Goal: Obtain resource: Obtain resource

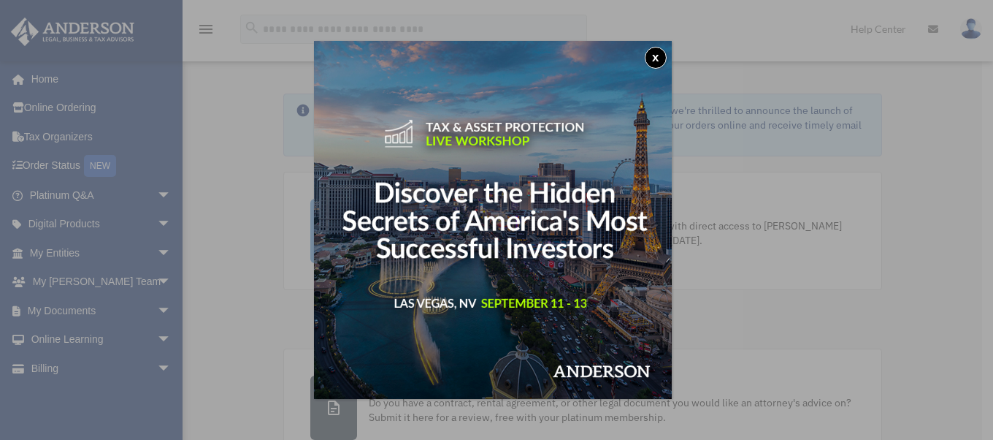
click at [661, 55] on button "x" at bounding box center [656, 58] width 22 height 22
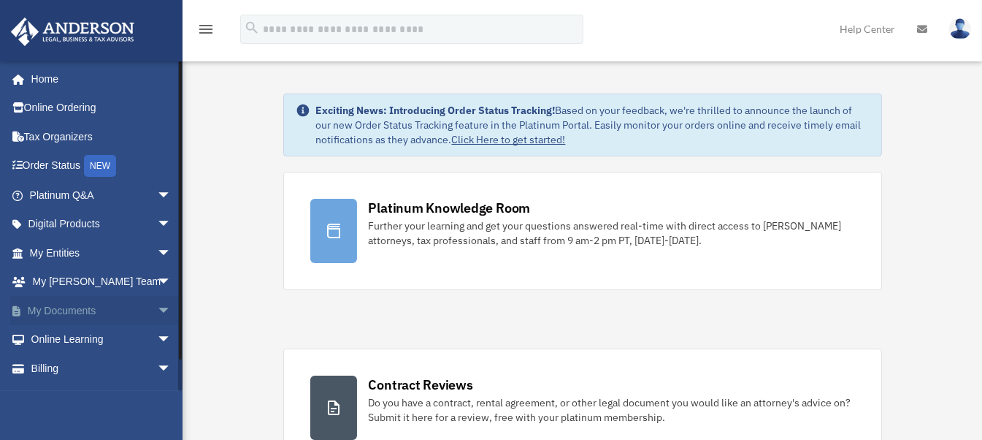
click at [157, 309] on span "arrow_drop_down" at bounding box center [171, 311] width 29 height 30
click at [66, 332] on link "Box" at bounding box center [106, 339] width 173 height 29
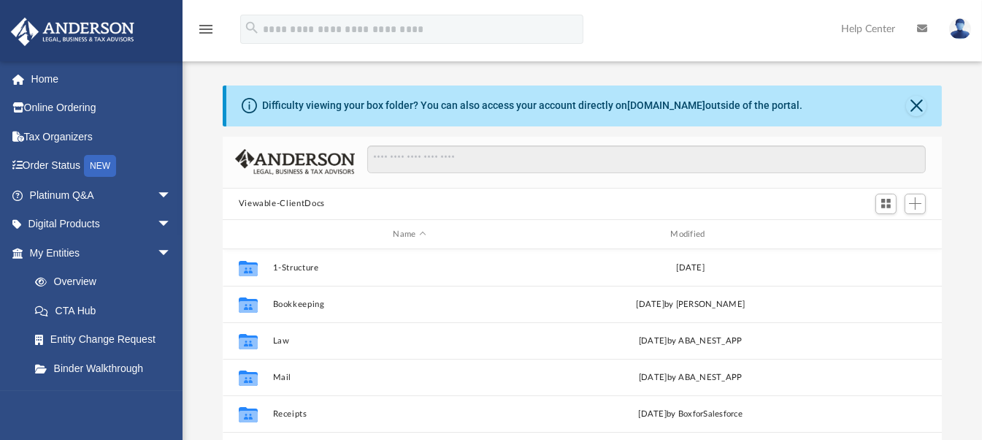
scroll to position [321, 708]
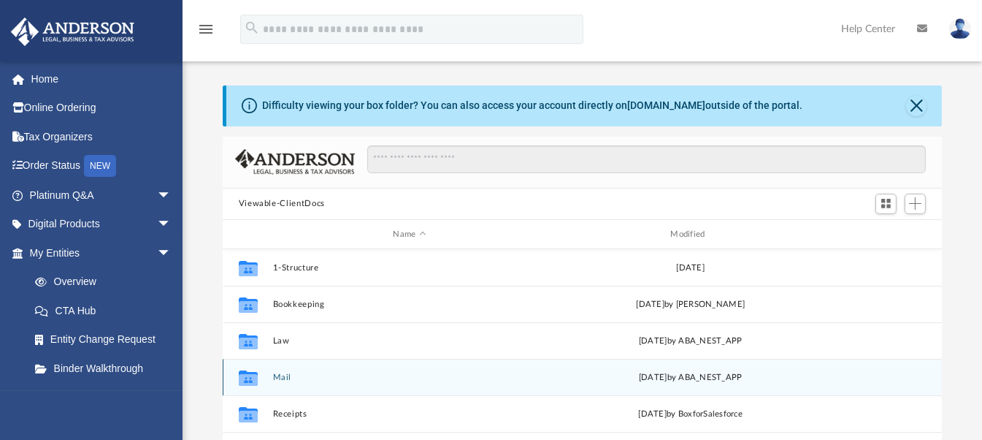
click at [276, 368] on div "Collaborated Folder Mail yesterday by ABA_NEST_APP" at bounding box center [583, 377] width 720 height 37
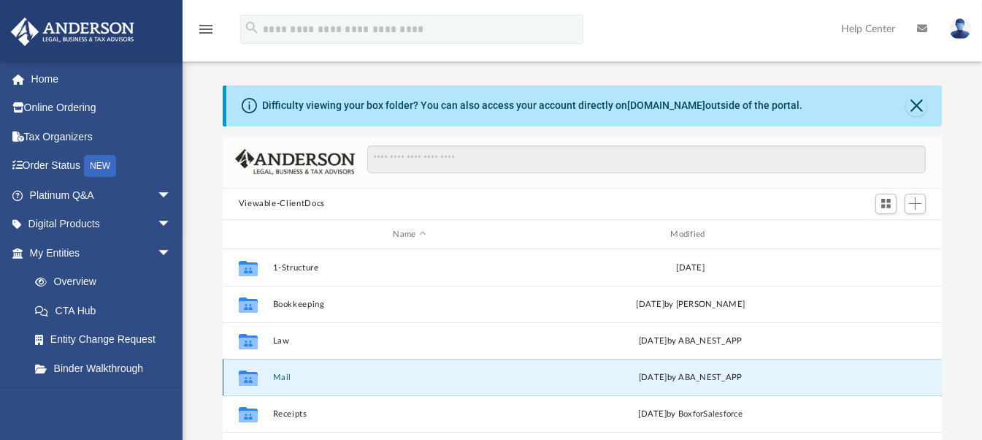
click at [277, 373] on button "Mail" at bounding box center [409, 376] width 275 height 9
click at [281, 375] on button "Mail" at bounding box center [409, 376] width 275 height 9
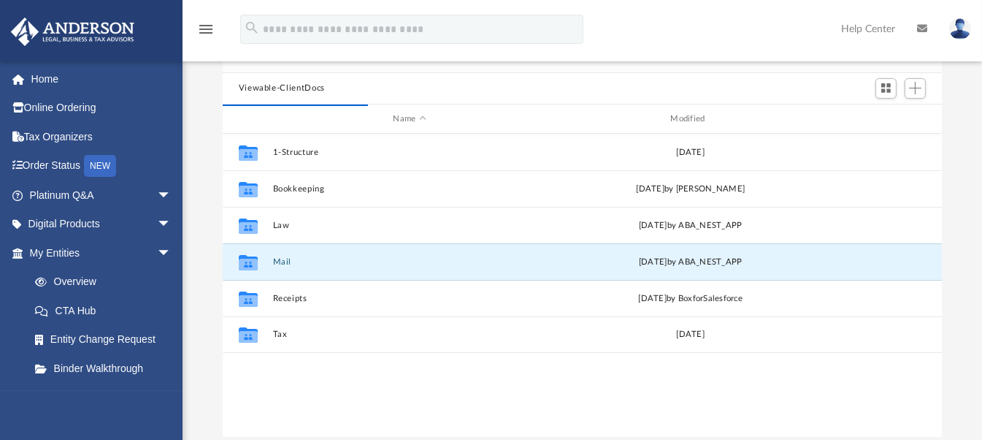
scroll to position [127, 0]
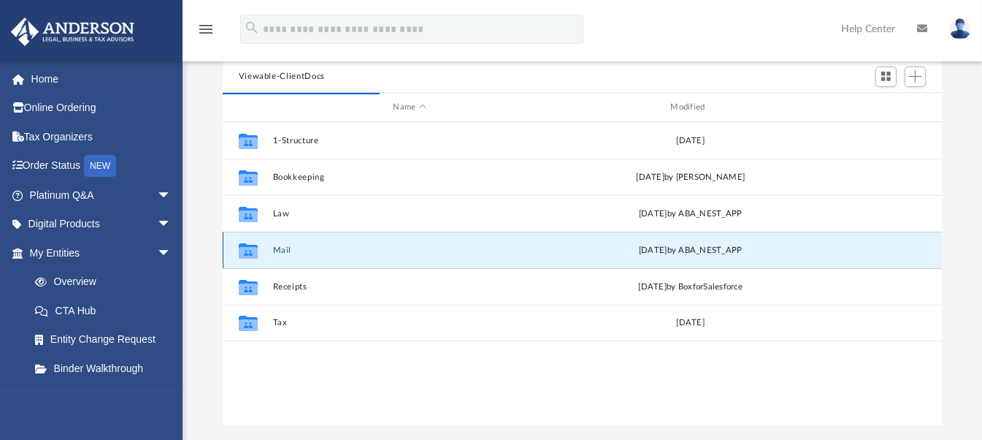
click at [280, 251] on button "Mail" at bounding box center [409, 249] width 275 height 9
click at [288, 255] on div "Collaborated Folder Mail yesterday by ABA_NEST_APP" at bounding box center [583, 249] width 720 height 37
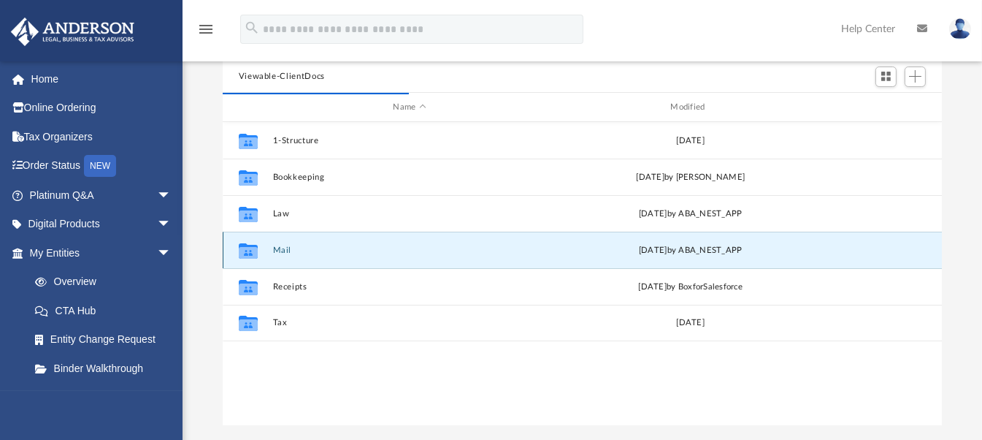
click at [288, 255] on div "Collaborated Folder Mail yesterday by ABA_NEST_APP" at bounding box center [583, 249] width 720 height 37
click at [246, 248] on icon "grid" at bounding box center [248, 253] width 19 height 12
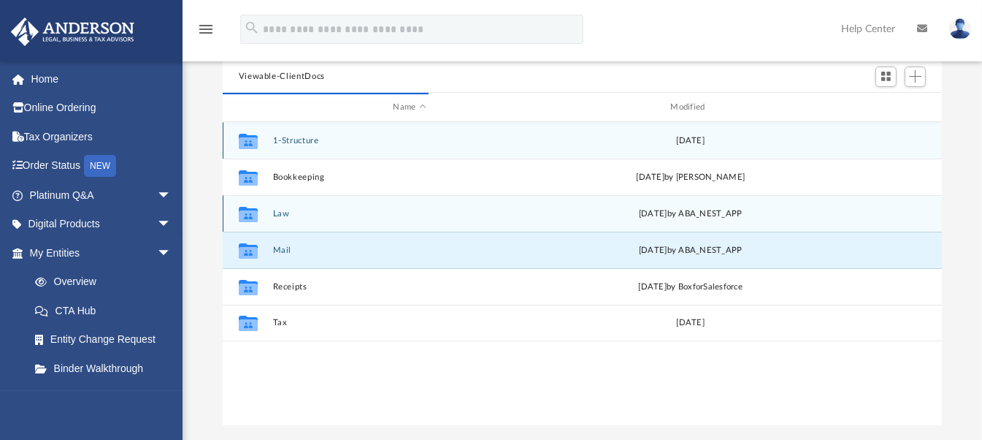
scroll to position [11, 12]
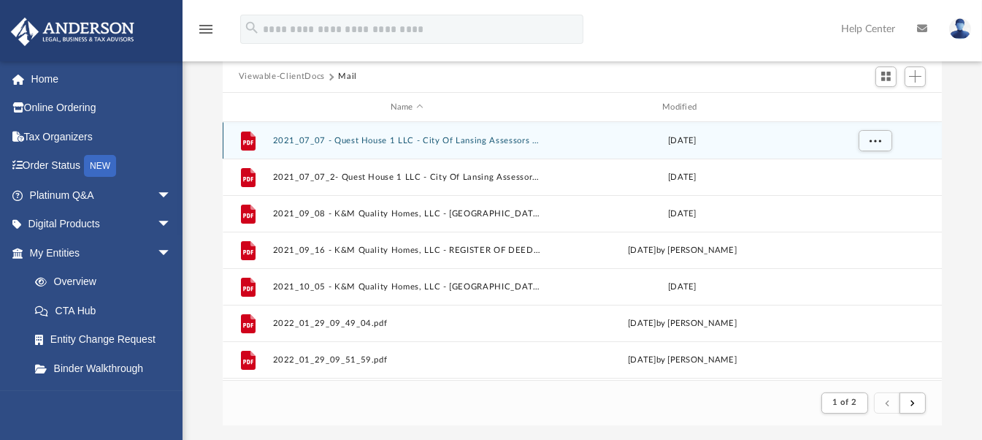
click at [453, 142] on button "2021_07_07 - Quest House 1 LLC - City Of Lansing Assessors OFC - Notice.pdf" at bounding box center [406, 140] width 269 height 9
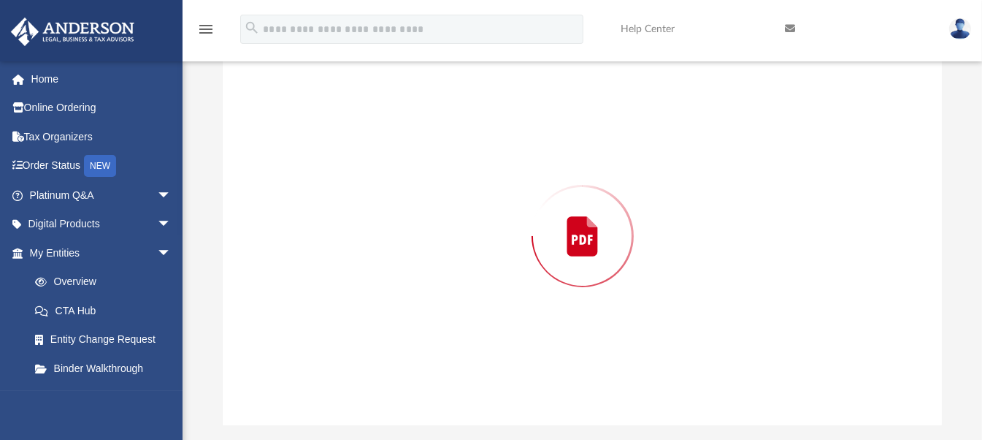
click at [453, 142] on div "Preview" at bounding box center [583, 235] width 720 height 377
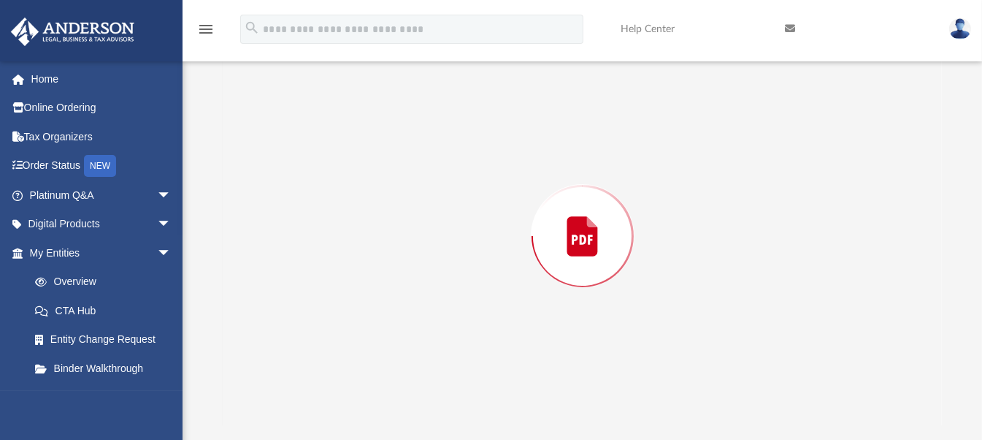
click at [453, 142] on div "Preview" at bounding box center [583, 235] width 720 height 377
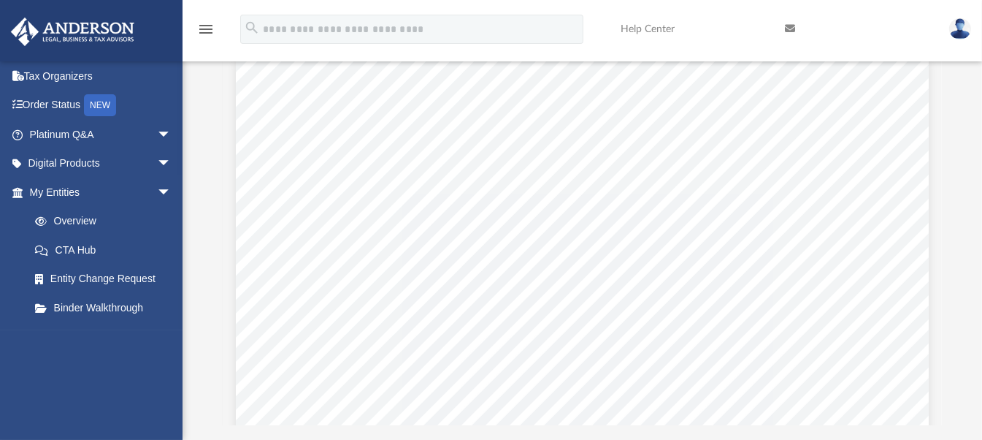
scroll to position [276, 708]
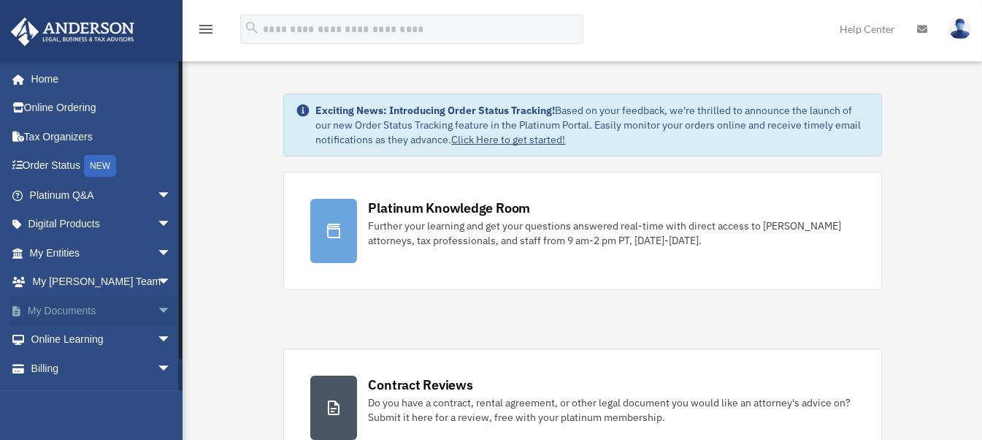
click at [157, 310] on span "arrow_drop_down" at bounding box center [171, 311] width 29 height 30
click at [69, 340] on link "Box" at bounding box center [106, 339] width 173 height 29
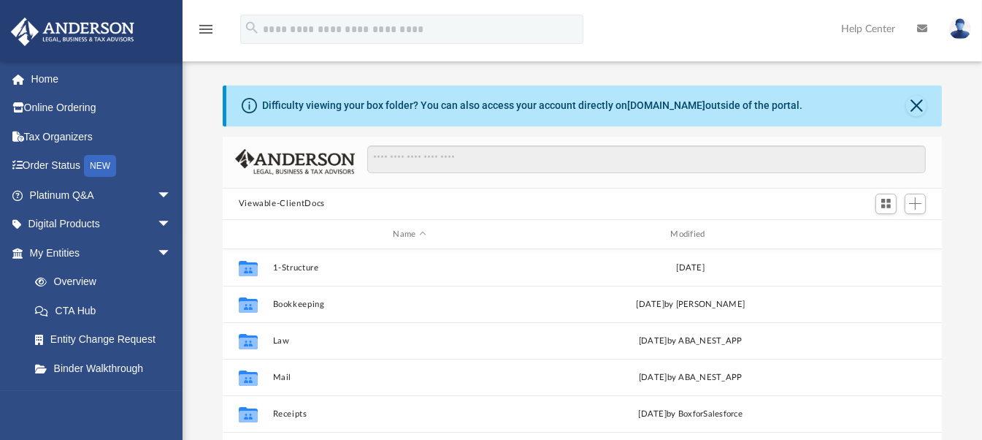
scroll to position [321, 708]
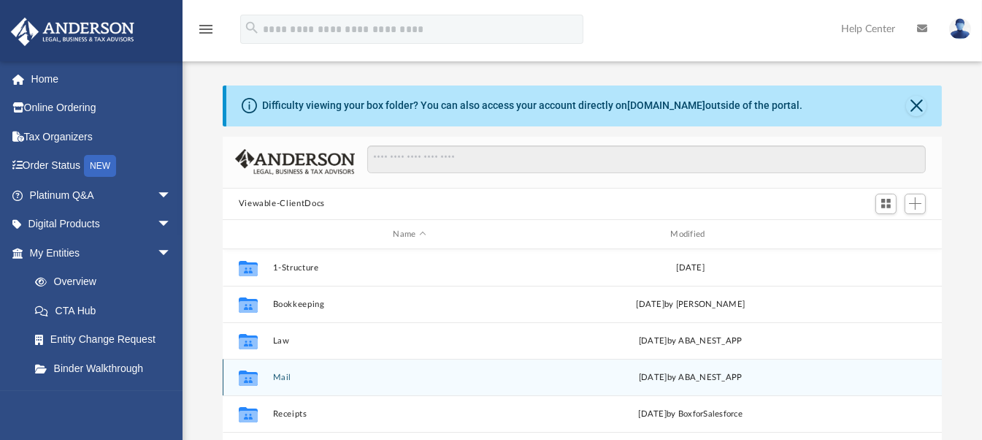
click at [253, 384] on icon "grid" at bounding box center [248, 380] width 19 height 12
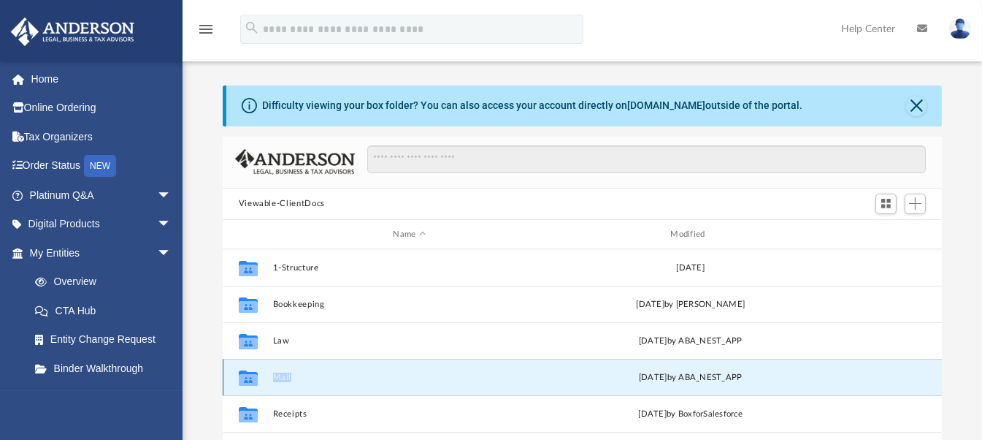
click at [279, 383] on div "Collaborated Folder Mail [DATE] by ABA_NEST_APP" at bounding box center [583, 377] width 720 height 37
click at [667, 375] on span "[DATE]" at bounding box center [653, 377] width 28 height 8
click at [249, 387] on icon "Collaborated Folder" at bounding box center [248, 377] width 23 height 23
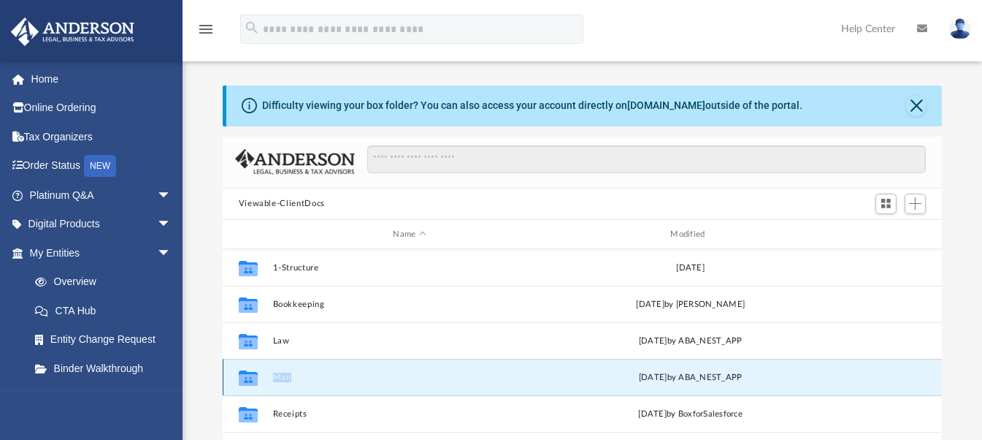
click at [249, 387] on icon "Collaborated Folder" at bounding box center [248, 377] width 23 height 23
click at [277, 370] on div "Collaborated Folder Mail [DATE] by ABA_NEST_APP" at bounding box center [583, 377] width 720 height 37
click at [364, 389] on div "Collaborated Folder Mail [DATE] by ABA_NEST_APP" at bounding box center [583, 377] width 720 height 37
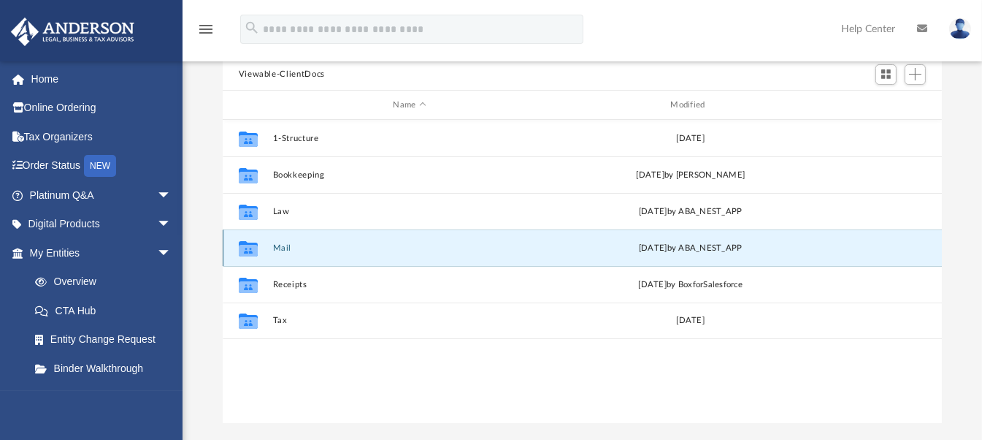
scroll to position [140, 0]
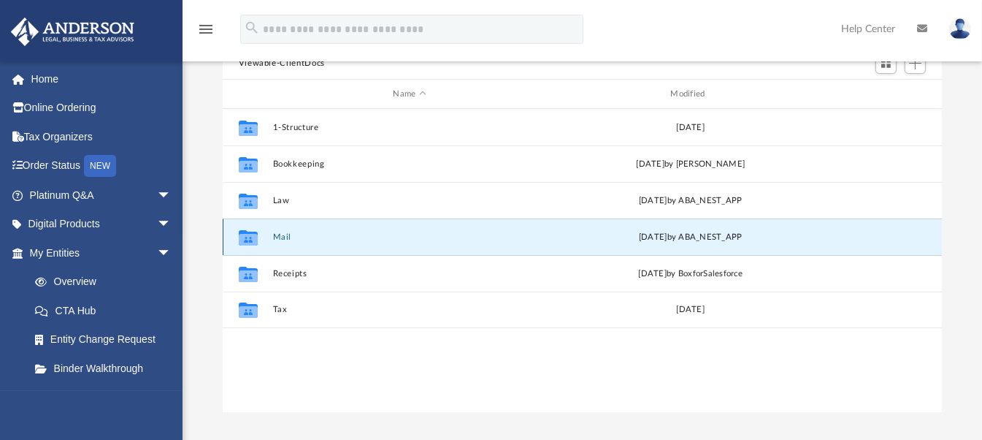
click at [305, 242] on div "Collaborated Folder Mail [DATE] by ABA_NEST_APP" at bounding box center [583, 236] width 720 height 37
click at [302, 251] on div "Collaborated Folder Mail [DATE] by ABA_NEST_APP" at bounding box center [583, 236] width 720 height 37
click at [287, 239] on button "Mail" at bounding box center [409, 236] width 275 height 9
click at [285, 240] on button "Mail" at bounding box center [409, 236] width 275 height 9
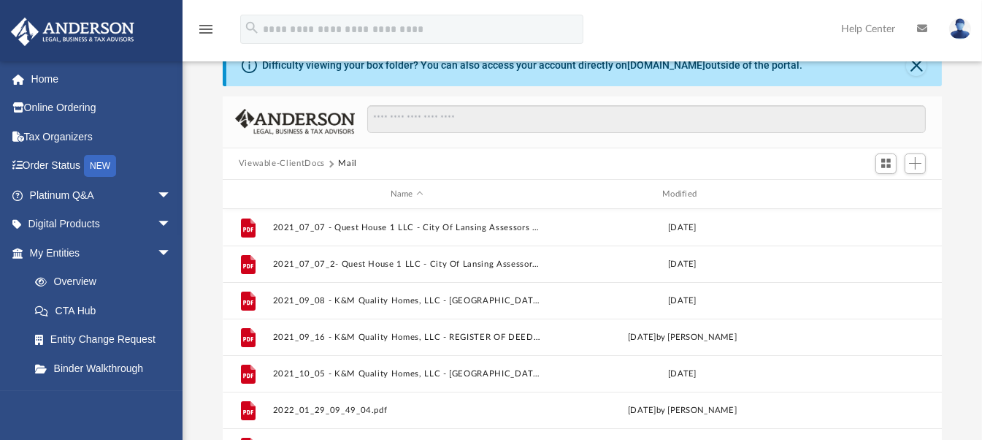
scroll to position [39, 0]
click at [918, 69] on button "Close" at bounding box center [916, 67] width 20 height 20
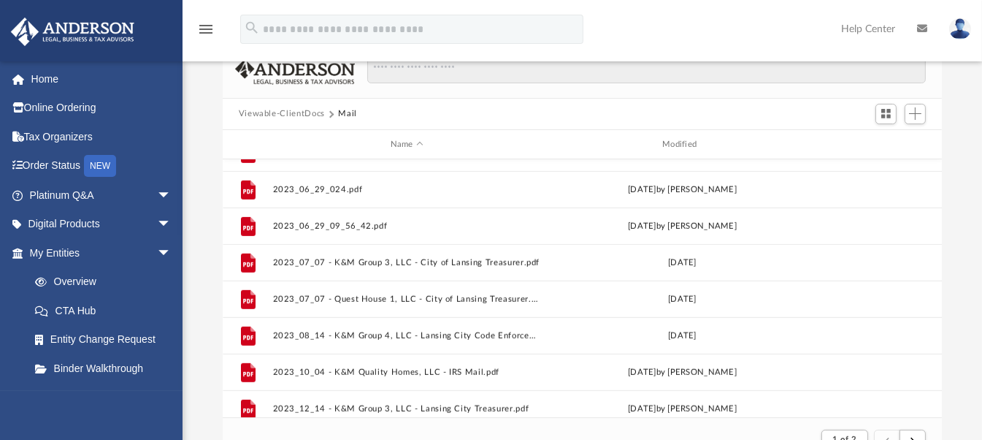
scroll to position [1307, 0]
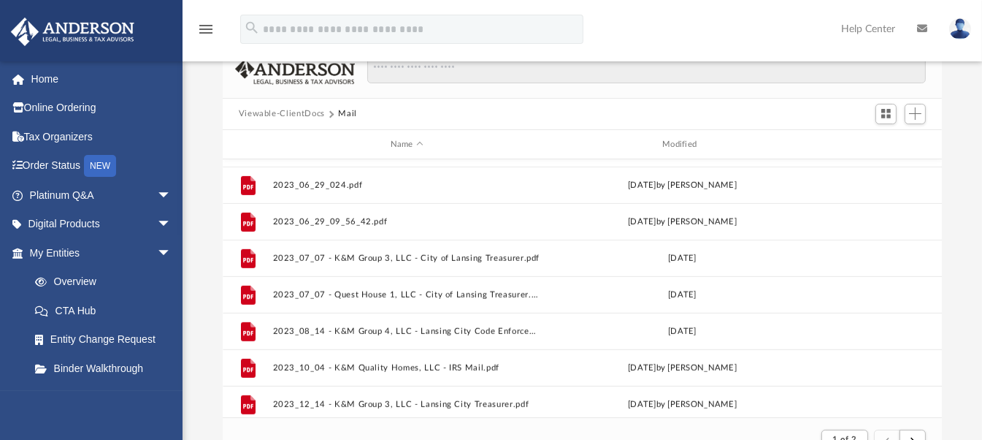
click at [936, 347] on div "Scroll to top vertical_align_top" at bounding box center [941, 362] width 31 height 31
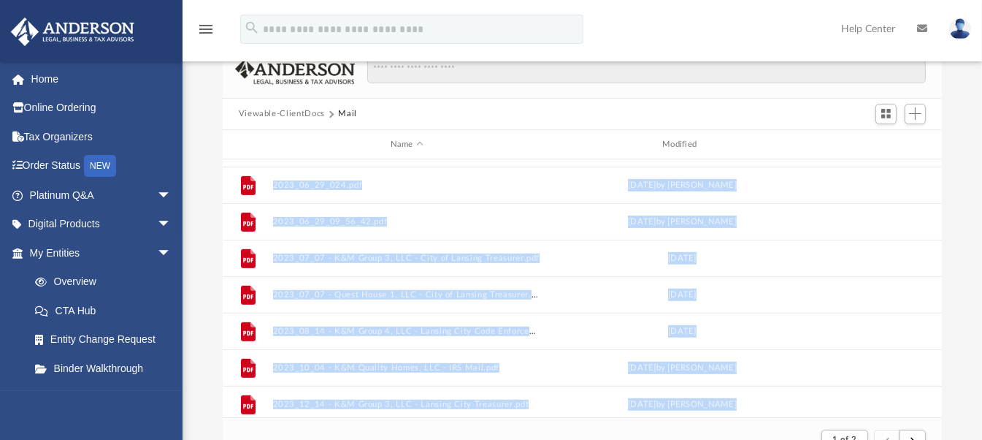
drag, startPoint x: 936, startPoint y: 347, endPoint x: 938, endPoint y: 161, distance: 185.5
click at [938, 161] on body "X Get a chance to win 6 months of Platinum for free just by filling out this su…" at bounding box center [491, 361] width 982 height 801
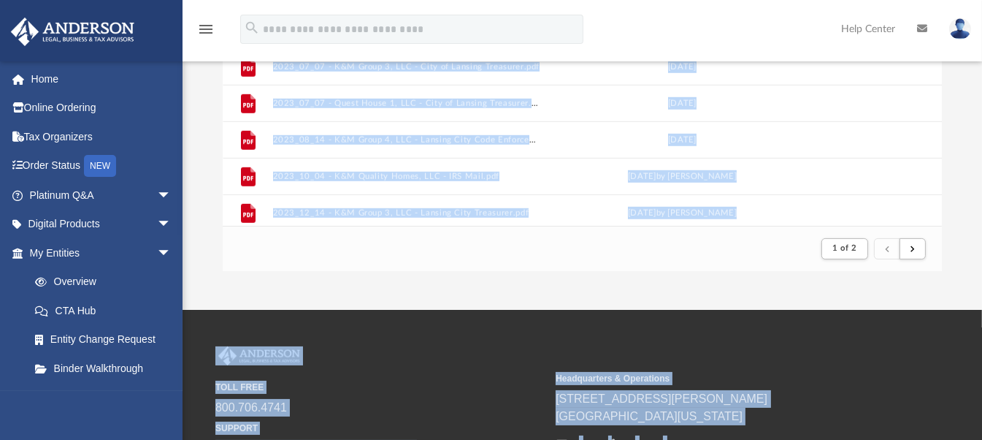
scroll to position [248, 0]
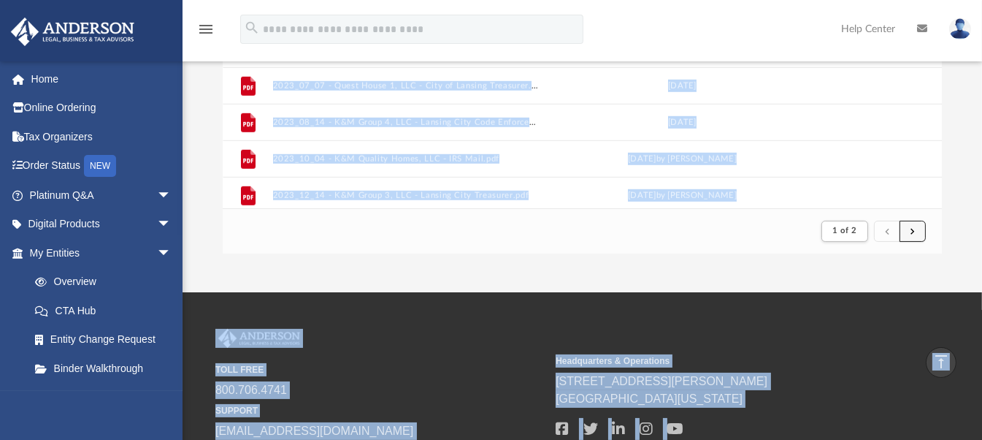
click at [915, 226] on button "submit" at bounding box center [913, 231] width 26 height 21
click at [689, 228] on footer "1 of 2" at bounding box center [583, 230] width 720 height 45
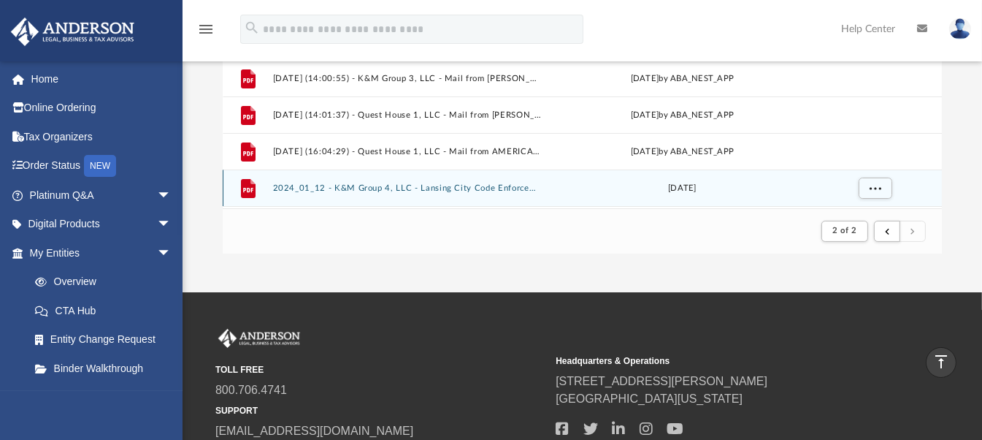
click at [480, 188] on button "2024_01_12 - K&M Group 4, LLC - Lansing City Code Enforcement (2).pdf" at bounding box center [406, 187] width 269 height 9
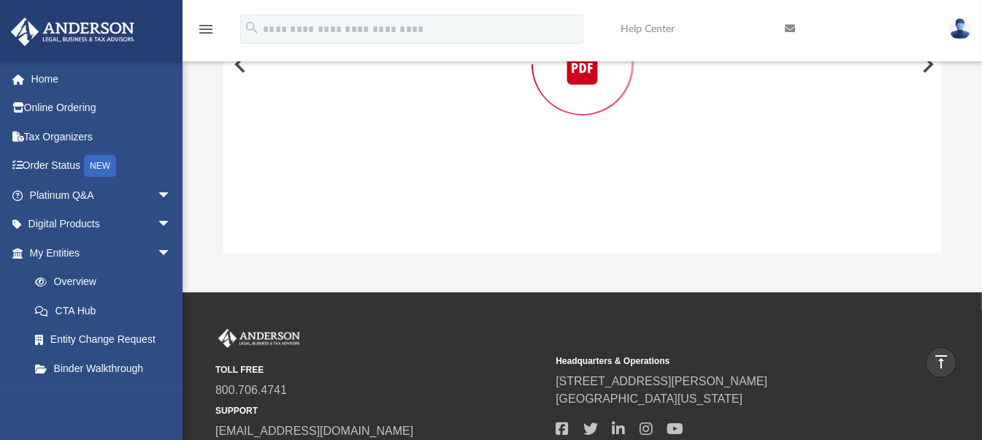
scroll to position [85, 0]
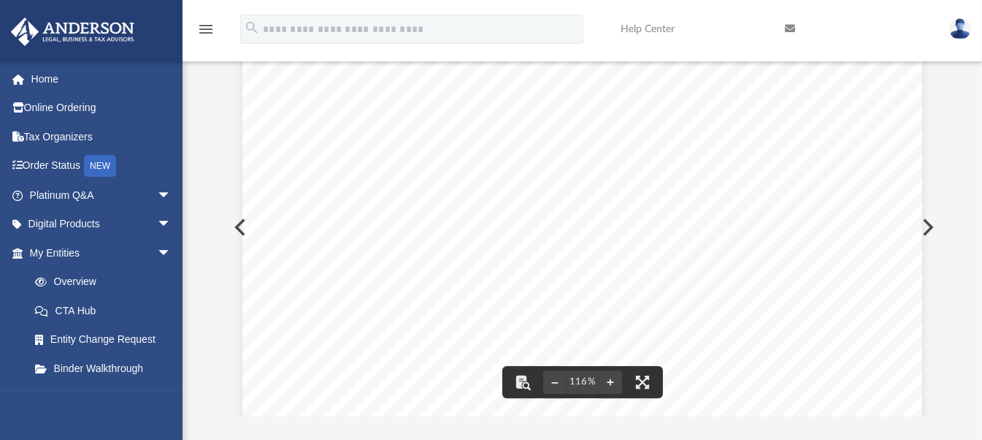
click at [928, 224] on button "Preview" at bounding box center [927, 227] width 32 height 41
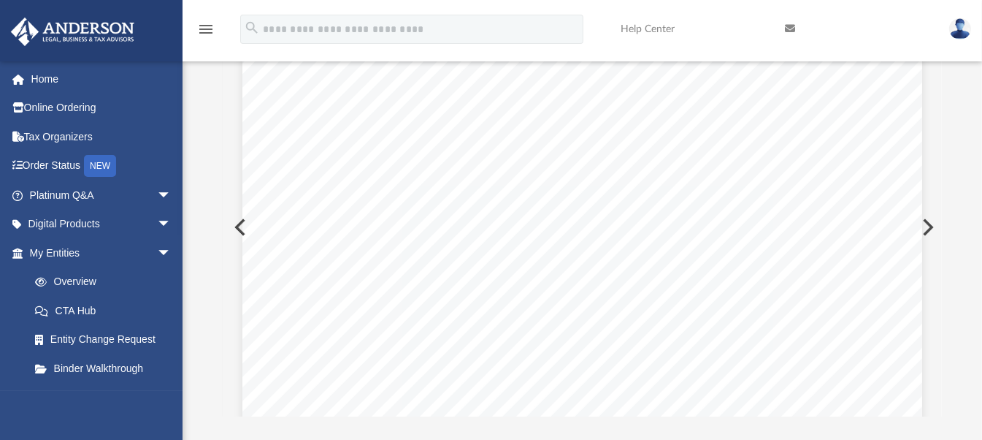
click at [928, 222] on button "Preview" at bounding box center [927, 227] width 32 height 41
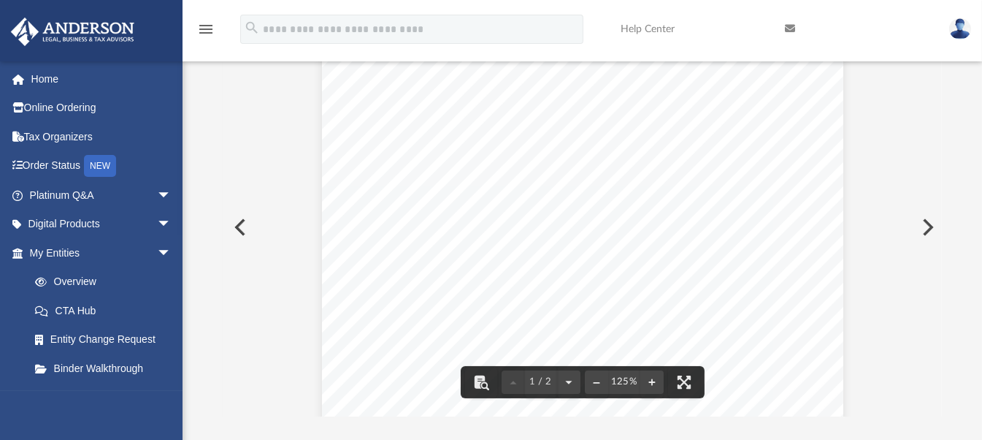
scroll to position [0, 0]
click at [923, 227] on button "Preview" at bounding box center [927, 227] width 32 height 41
click at [924, 234] on button "Preview" at bounding box center [927, 227] width 32 height 41
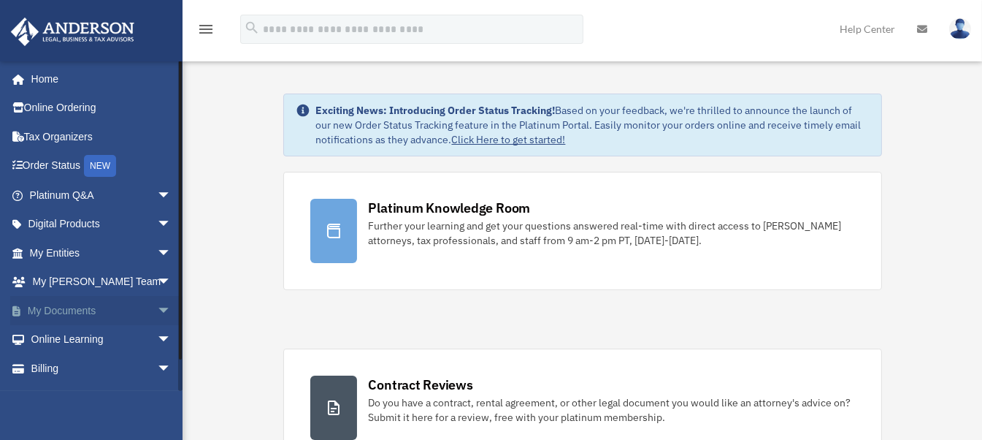
click at [157, 311] on span "arrow_drop_down" at bounding box center [171, 311] width 29 height 30
click at [59, 337] on link "Box" at bounding box center [106, 339] width 173 height 29
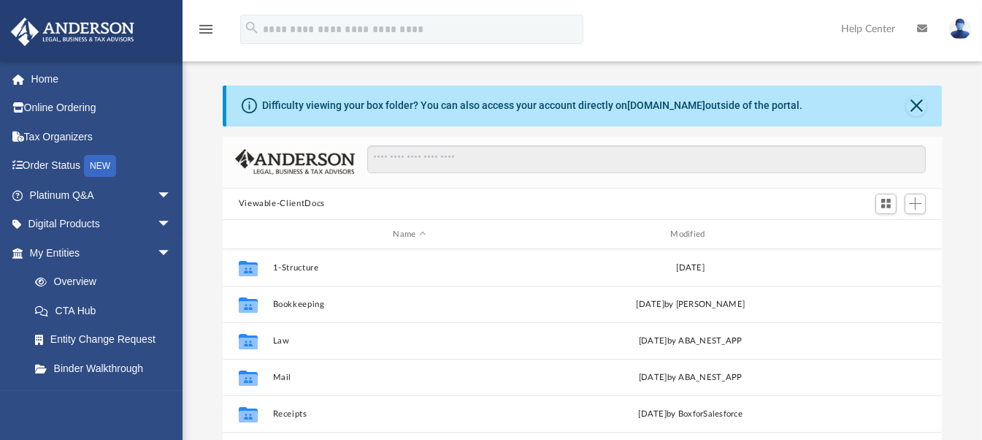
scroll to position [321, 708]
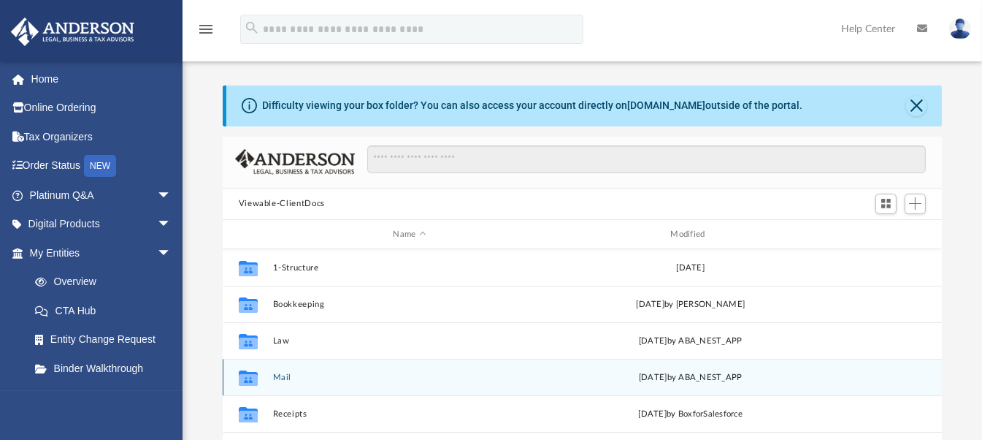
click at [243, 377] on icon "grid" at bounding box center [248, 380] width 19 height 12
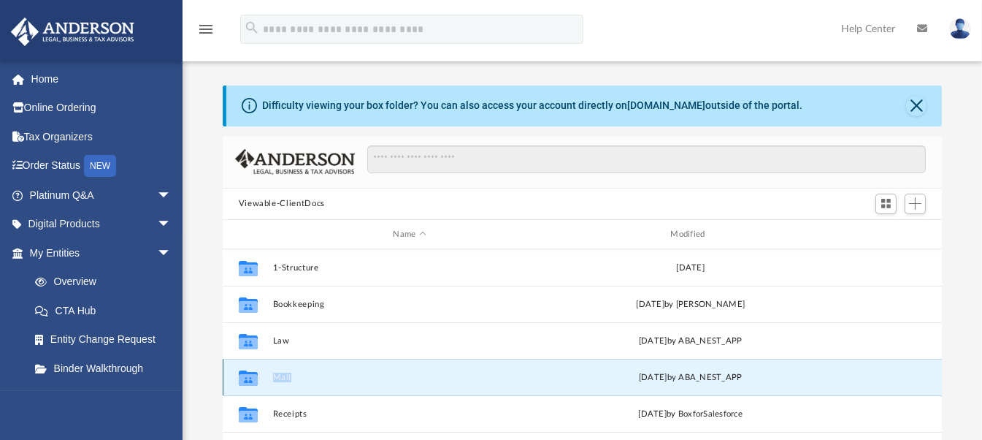
click at [243, 377] on icon "grid" at bounding box center [248, 380] width 19 height 12
click at [912, 109] on button "Close" at bounding box center [916, 106] width 20 height 20
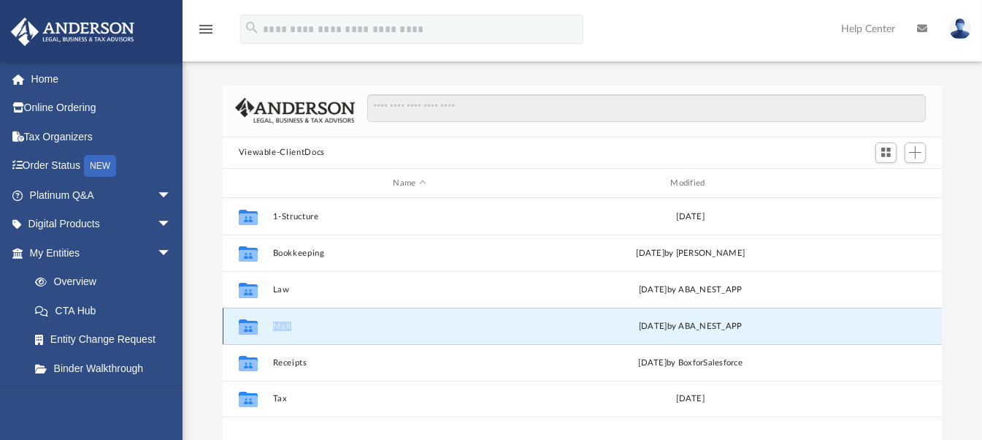
click at [471, 322] on button "Mail" at bounding box center [409, 325] width 275 height 9
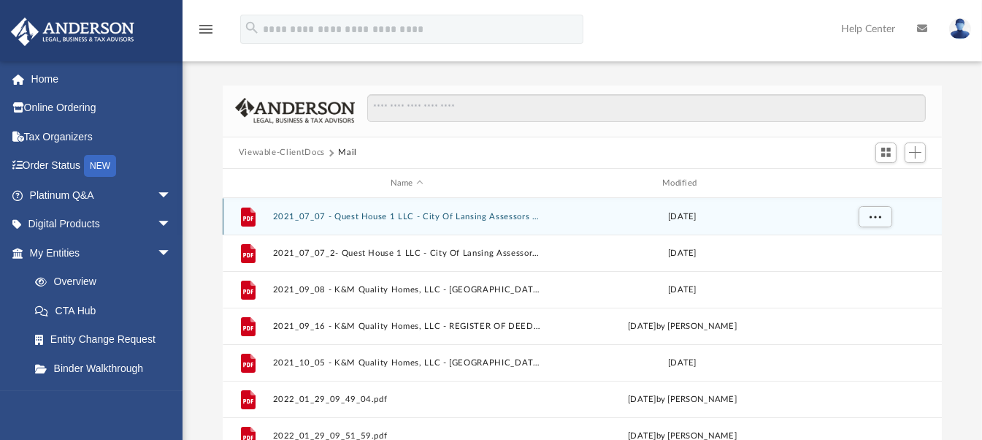
scroll to position [11, 12]
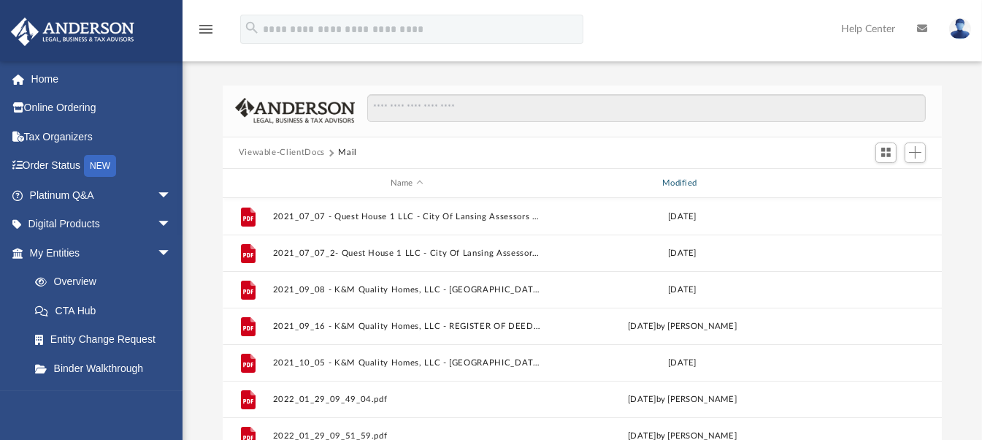
click at [684, 186] on div "Modified" at bounding box center [682, 183] width 269 height 13
click at [686, 185] on div "Modified" at bounding box center [682, 183] width 269 height 13
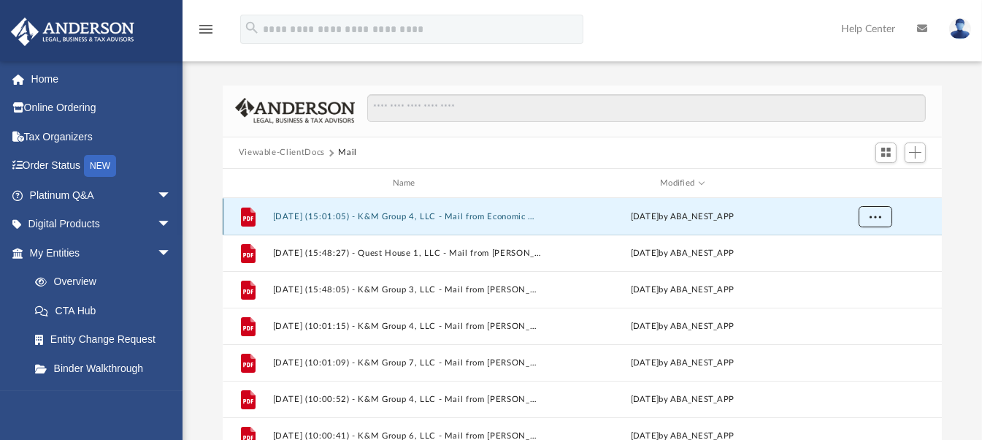
click at [881, 215] on button "More options" at bounding box center [875, 217] width 34 height 22
click at [857, 245] on li "Preview" at bounding box center [861, 246] width 42 height 15
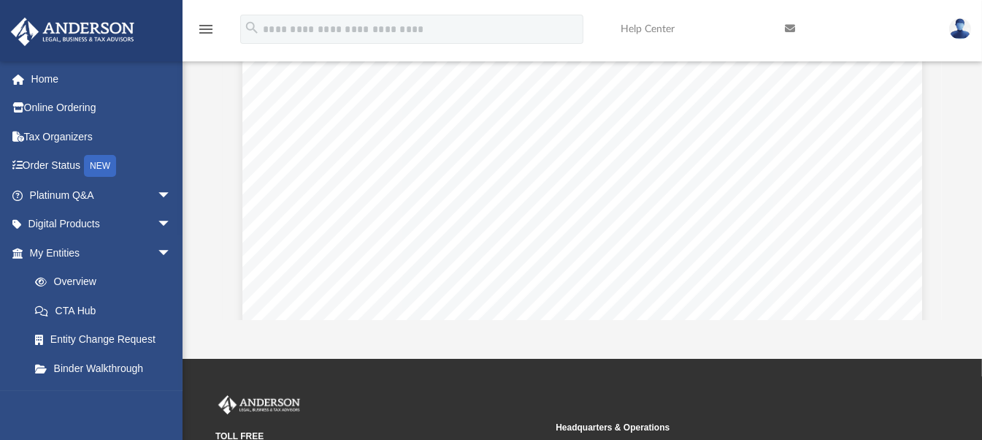
scroll to position [183, 0]
